Goal: Information Seeking & Learning: Learn about a topic

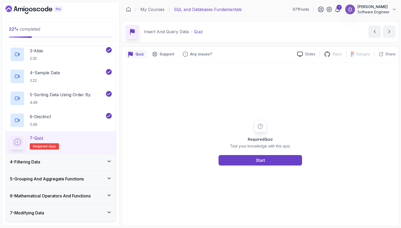
scroll to position [98, 0]
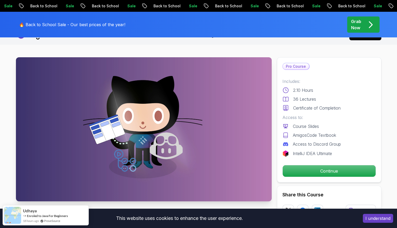
scroll to position [11, 0]
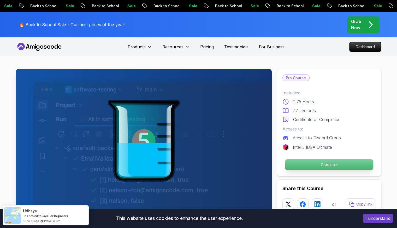
click at [336, 163] on p "Continue" at bounding box center [329, 164] width 88 height 11
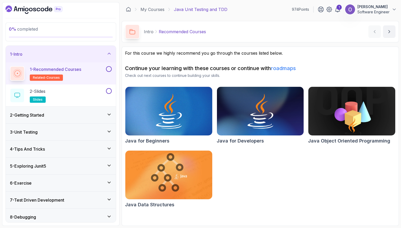
click at [109, 69] on button at bounding box center [109, 69] width 6 height 6
click at [94, 91] on div "2 - Slides slides" at bounding box center [57, 95] width 95 height 15
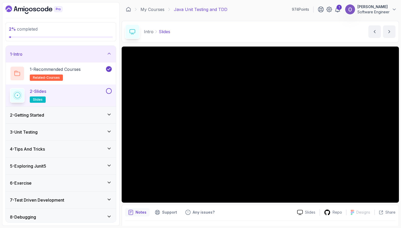
click at [108, 90] on button at bounding box center [109, 91] width 6 height 6
click at [88, 109] on div "2 - Getting Started" at bounding box center [61, 115] width 110 height 17
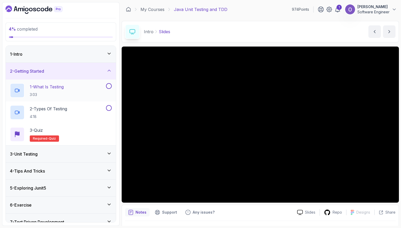
click at [93, 95] on div "1 - What Is Testing 3:03" at bounding box center [57, 90] width 95 height 15
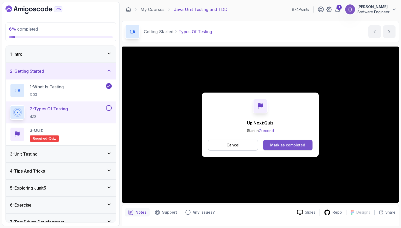
click at [281, 140] on button "Mark as completed" at bounding box center [287, 145] width 49 height 10
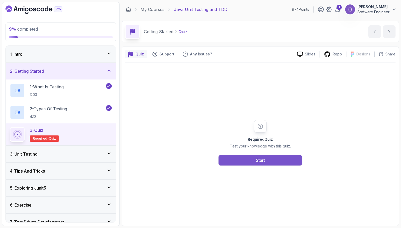
click at [263, 160] on div "Start" at bounding box center [260, 160] width 9 height 6
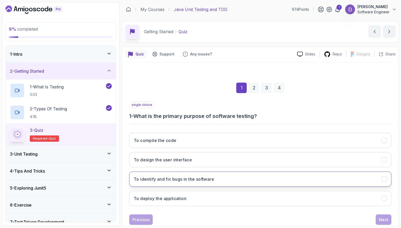
click at [241, 172] on button "To identify and fix bugs in the software" at bounding box center [260, 178] width 262 height 15
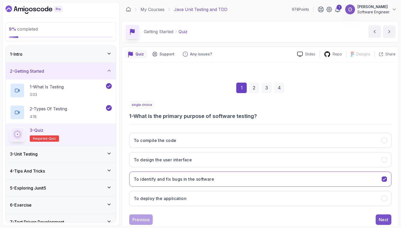
click at [382, 214] on button "Next" at bounding box center [384, 219] width 16 height 10
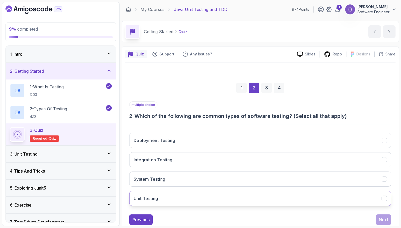
click at [222, 196] on button "Unit Testing" at bounding box center [260, 198] width 262 height 15
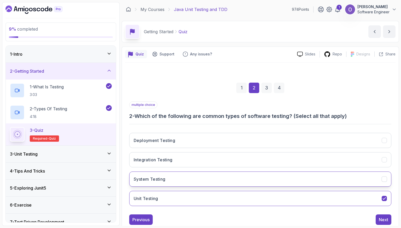
click at [236, 177] on button "System Testing" at bounding box center [260, 178] width 262 height 15
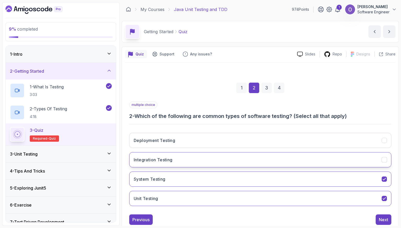
click at [262, 153] on button "Integration Testing" at bounding box center [260, 159] width 262 height 15
click at [387, 220] on div "Next" at bounding box center [383, 219] width 9 height 6
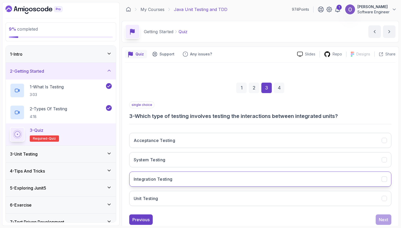
click at [218, 180] on button "Integration Testing" at bounding box center [260, 178] width 262 height 15
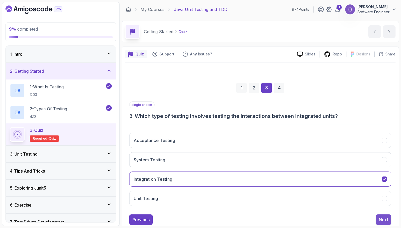
click at [383, 218] on div "Next" at bounding box center [383, 219] width 9 height 6
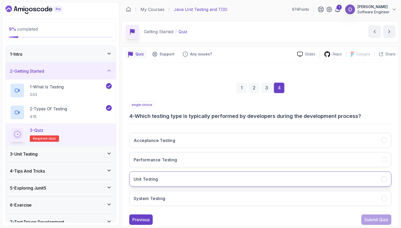
click at [203, 177] on button "Unit Testing" at bounding box center [260, 178] width 262 height 15
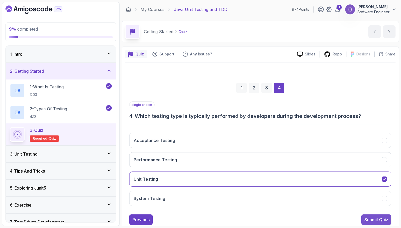
click at [376, 215] on button "Submit Quiz" at bounding box center [377, 219] width 30 height 10
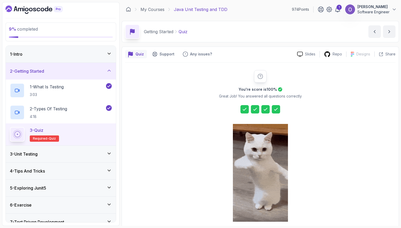
scroll to position [22, 0]
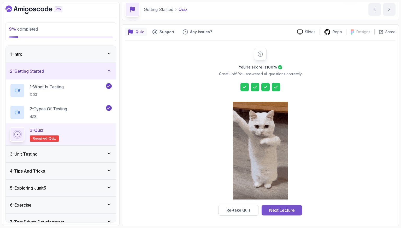
click at [285, 211] on div "Next Lecture" at bounding box center [282, 210] width 26 height 6
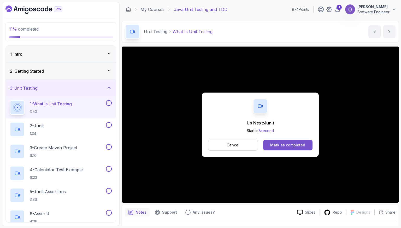
click at [273, 145] on div "Mark as completed" at bounding box center [287, 144] width 35 height 5
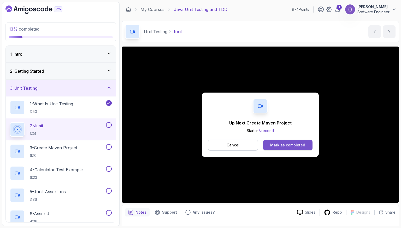
click at [301, 145] on div "Mark as completed" at bounding box center [287, 144] width 35 height 5
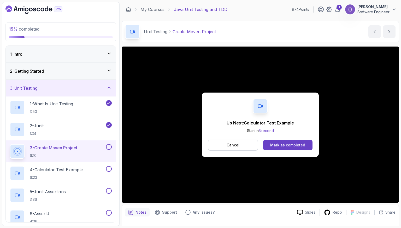
click at [301, 145] on div "Mark as completed" at bounding box center [287, 144] width 35 height 5
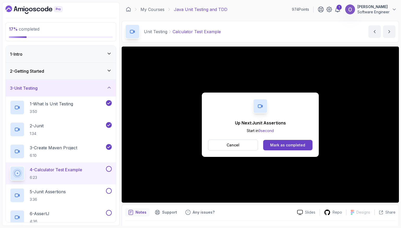
click at [301, 145] on div "Mark as completed" at bounding box center [287, 144] width 35 height 5
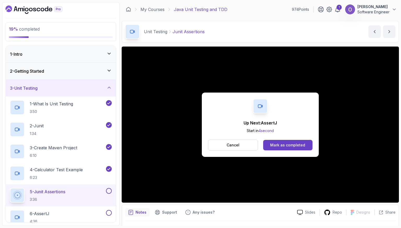
click at [301, 145] on div "Mark as completed" at bounding box center [287, 144] width 35 height 5
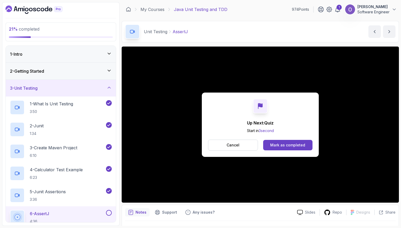
click at [301, 145] on div "Mark as completed" at bounding box center [287, 144] width 35 height 5
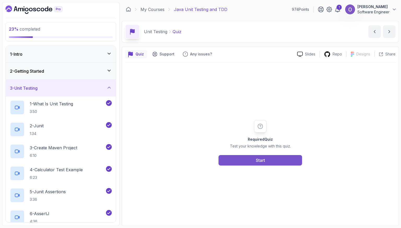
click at [291, 159] on button "Start" at bounding box center [261, 160] width 84 height 10
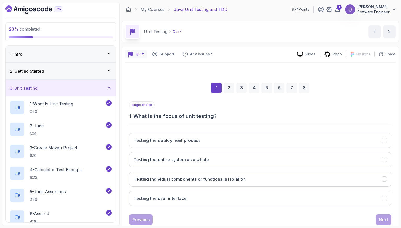
scroll to position [13, 0]
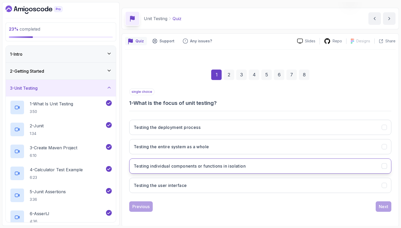
click at [265, 165] on button "Testing individual components or functions in isolation" at bounding box center [260, 165] width 262 height 15
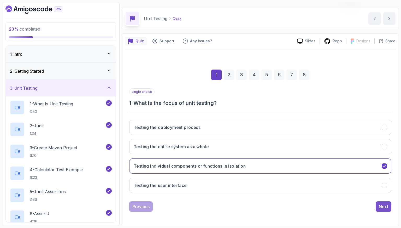
click at [381, 205] on div "Next" at bounding box center [383, 206] width 9 height 6
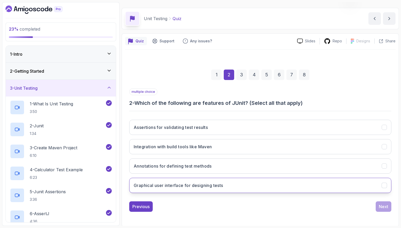
click at [263, 187] on button "Graphical user interface for designing tests" at bounding box center [260, 185] width 262 height 15
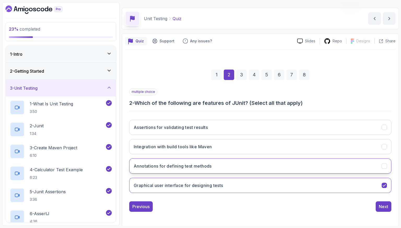
click at [298, 165] on button "Annotations for defining test methods" at bounding box center [260, 165] width 262 height 15
click at [382, 203] on div "Next" at bounding box center [383, 206] width 9 height 6
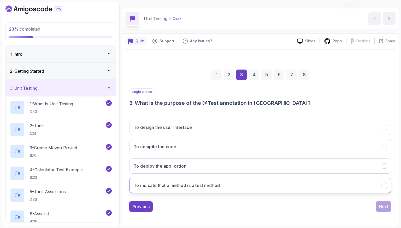
click at [219, 181] on button "To indicate that a method is a test method" at bounding box center [260, 185] width 262 height 15
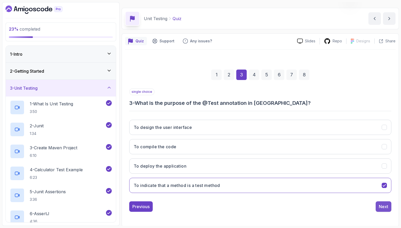
click at [384, 209] on button "Next" at bounding box center [384, 206] width 16 height 10
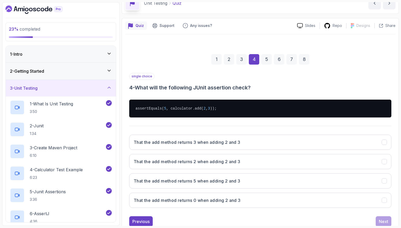
scroll to position [29, 0]
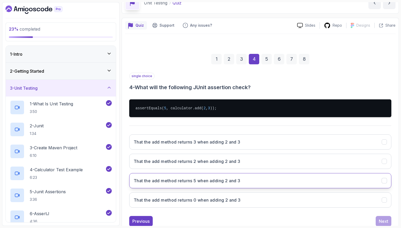
click at [231, 180] on h3 "That the add method returns 5 when adding 2 and 3" at bounding box center [187, 180] width 107 height 6
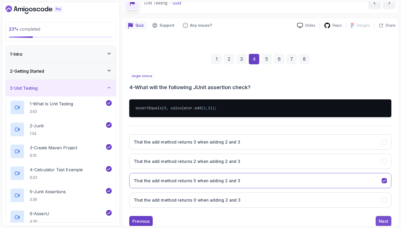
click at [380, 219] on div "Next" at bounding box center [383, 221] width 9 height 6
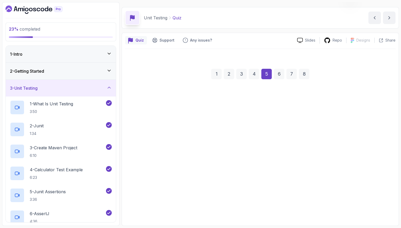
scroll to position [13, 0]
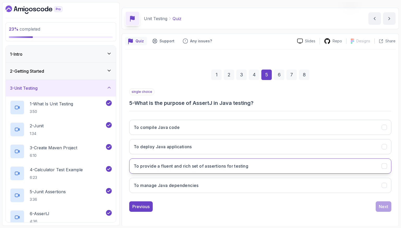
click at [295, 168] on button "To provide a fluent and rich set of assertions for testing" at bounding box center [260, 165] width 262 height 15
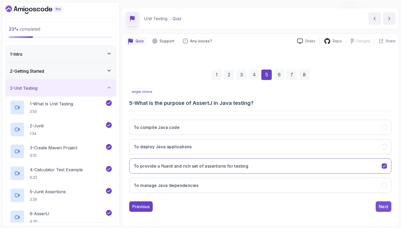
click at [386, 204] on div "Next" at bounding box center [383, 206] width 9 height 6
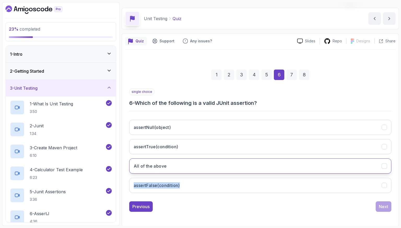
drag, startPoint x: 218, startPoint y: 173, endPoint x: 232, endPoint y: 166, distance: 15.6
click at [232, 166] on div "assertNull(object) assertTrue(condition) All of the above assertFalse(condition)" at bounding box center [260, 155] width 262 height 81
click at [232, 166] on button "All of the above" at bounding box center [260, 165] width 262 height 15
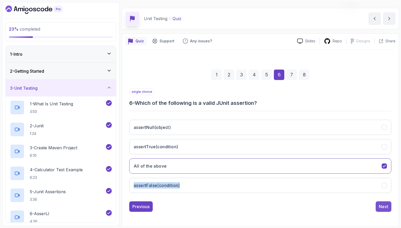
click at [379, 207] on div "Next" at bounding box center [383, 206] width 9 height 6
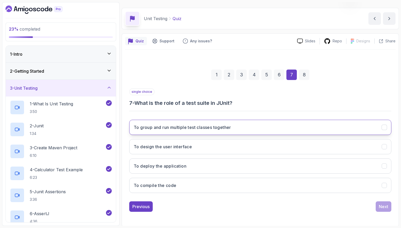
click at [253, 124] on button "To group and run multiple test classes together" at bounding box center [260, 127] width 262 height 15
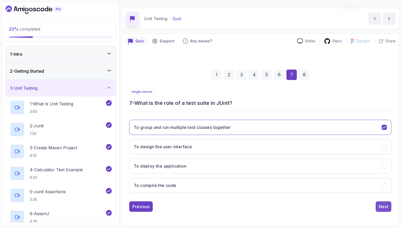
click at [388, 205] on div "Next" at bounding box center [383, 206] width 9 height 6
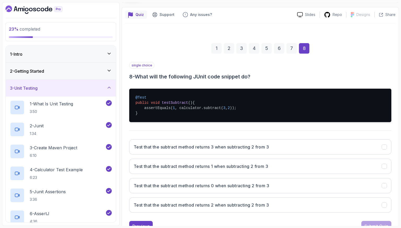
scroll to position [47, 0]
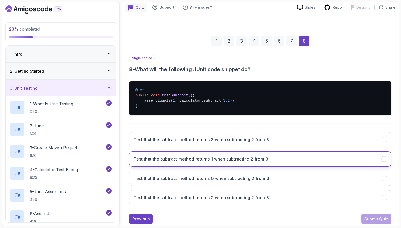
click at [287, 156] on button "Test that the subtract method returns 1 when subtracting 2 from 3" at bounding box center [260, 158] width 262 height 15
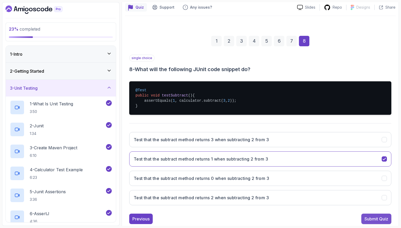
click at [376, 218] on div "Submit Quiz" at bounding box center [377, 218] width 24 height 6
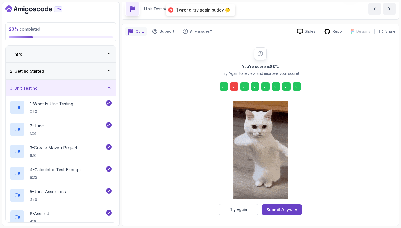
scroll to position [22, 0]
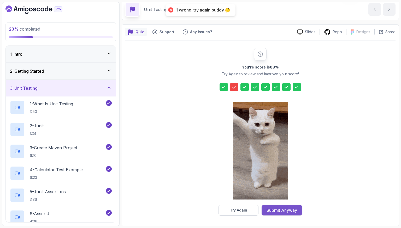
click at [292, 209] on div "Submit Anyway" at bounding box center [282, 210] width 31 height 6
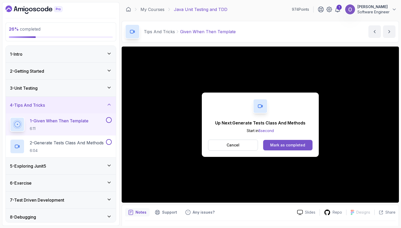
click at [305, 146] on button "Mark as completed" at bounding box center [287, 145] width 49 height 10
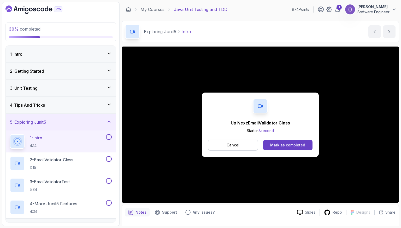
click at [305, 146] on button "Mark as completed" at bounding box center [287, 145] width 49 height 10
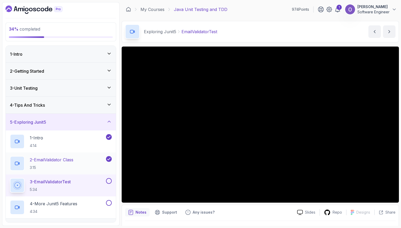
click at [79, 163] on div "2 - EmailValidator Class 3:15" at bounding box center [57, 163] width 95 height 15
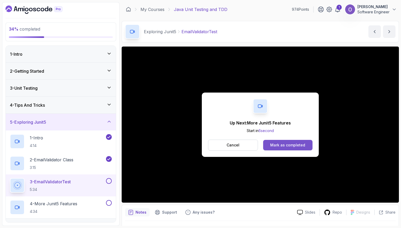
click at [267, 148] on button "Mark as completed" at bounding box center [287, 145] width 49 height 10
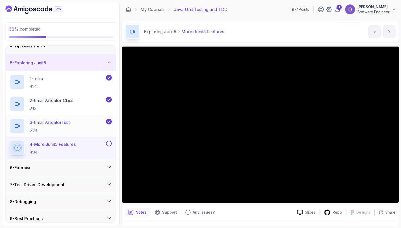
scroll to position [61, 0]
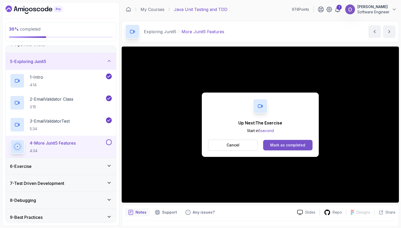
click at [294, 145] on div "Mark as completed" at bounding box center [287, 144] width 35 height 5
